Goal: Information Seeking & Learning: Learn about a topic

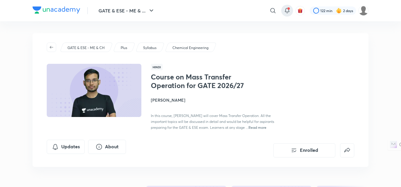
click at [286, 12] on icon at bounding box center [287, 10] width 4 height 4
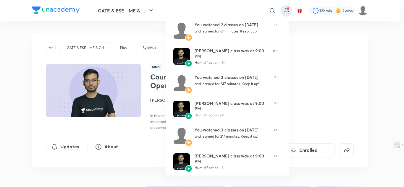
click at [286, 12] on div at bounding box center [202, 93] width 404 height 187
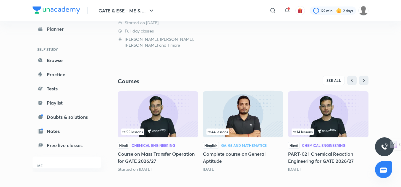
scroll to position [160, 0]
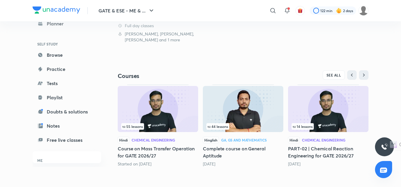
click at [328, 70] on div "GATE & ESE - ME & CH Plus Enrolled My enrollments Batches English Full Syllabus…" at bounding box center [243, 20] width 251 height 294
click at [331, 73] on span "SEE ALL" at bounding box center [334, 75] width 15 height 4
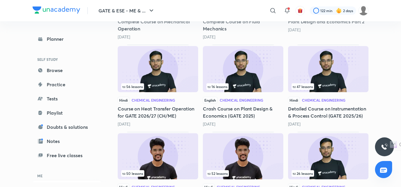
scroll to position [347, 0]
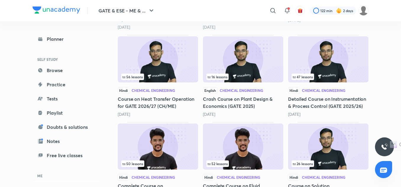
click at [256, 76] on div "16 lessons" at bounding box center [242, 77] width 73 height 7
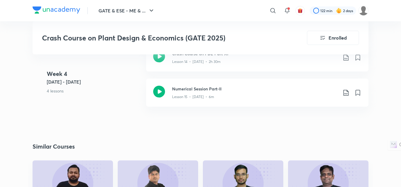
scroll to position [1006, 0]
